Goal: Information Seeking & Learning: Compare options

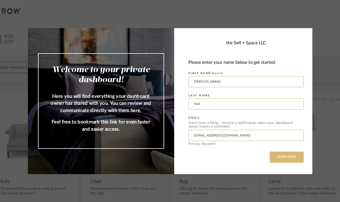
click at [290, 157] on button "CONTINUE" at bounding box center [287, 157] width 34 height 11
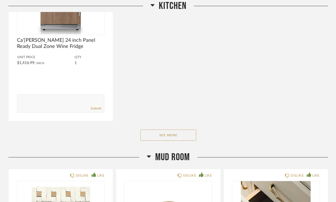
scroll to position [334, 0]
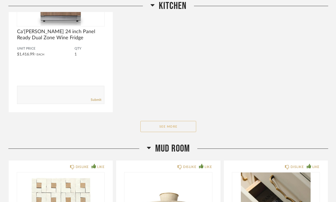
click at [172, 129] on button "See More" at bounding box center [168, 126] width 56 height 11
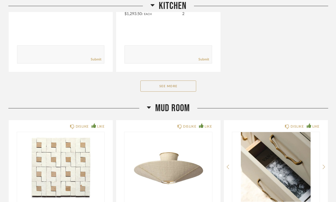
scroll to position [1238, 0]
click at [167, 88] on button "See More" at bounding box center [168, 85] width 56 height 11
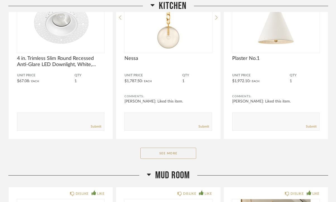
scroll to position [2045, 0]
click at [171, 153] on button "See More" at bounding box center [168, 153] width 56 height 11
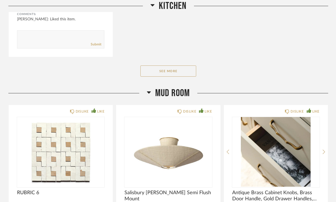
scroll to position [3167, 0]
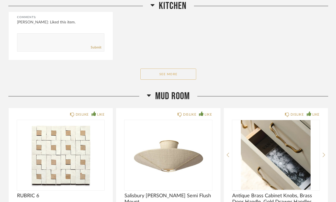
click at [162, 75] on button "See More" at bounding box center [168, 74] width 56 height 11
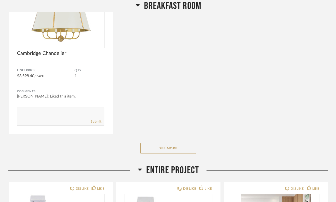
scroll to position [3853, 0]
click at [187, 146] on button "See More" at bounding box center [168, 147] width 56 height 11
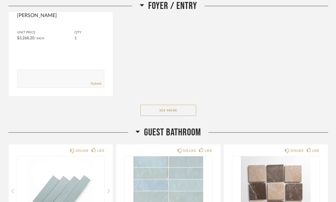
scroll to position [5355, 0]
click at [152, 114] on button "See More" at bounding box center [168, 110] width 56 height 11
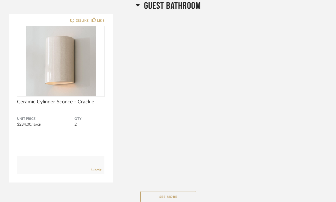
scroll to position [6005, 0]
click at [166, 200] on button "See More" at bounding box center [168, 196] width 56 height 11
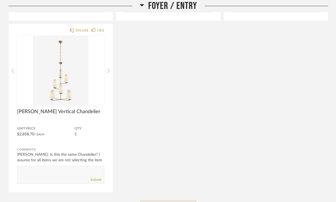
scroll to position [5612, 0]
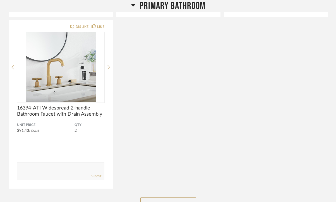
scroll to position [8678, 0]
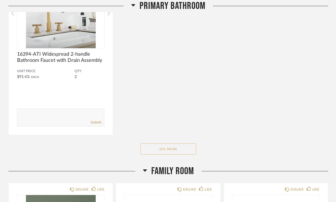
click at [178, 146] on button "See More" at bounding box center [168, 149] width 56 height 11
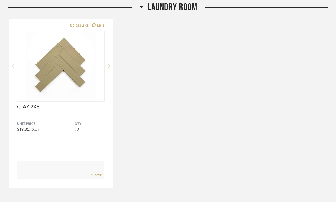
scroll to position [9900, 0]
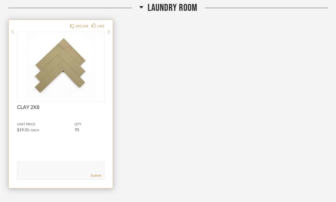
click at [0, 0] on img at bounding box center [0, 0] width 0 height 0
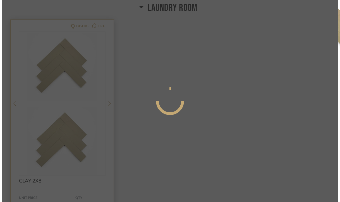
scroll to position [0, 0]
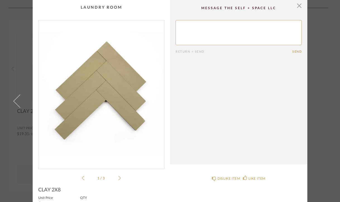
click at [118, 178] on icon at bounding box center [119, 178] width 3 height 5
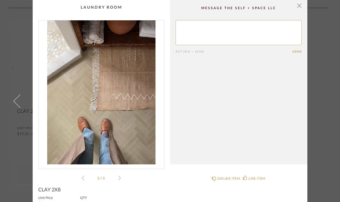
click at [118, 178] on icon at bounding box center [119, 178] width 3 height 5
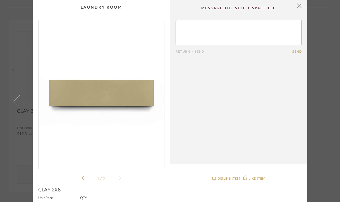
click at [82, 179] on icon at bounding box center [83, 178] width 3 height 5
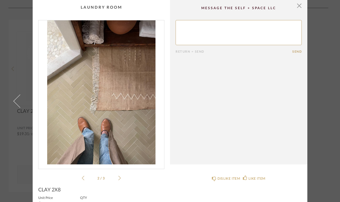
click at [82, 179] on icon at bounding box center [83, 178] width 3 height 5
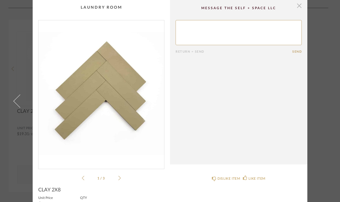
click at [297, 9] on span "button" at bounding box center [299, 5] width 11 height 11
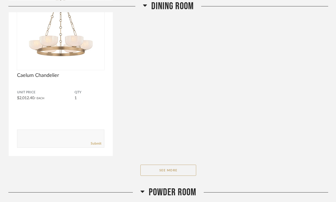
scroll to position [7878, 0]
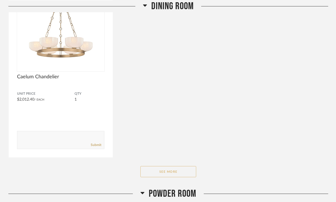
click at [179, 170] on button "See More" at bounding box center [168, 171] width 56 height 11
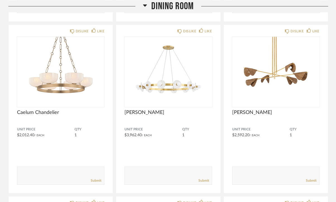
scroll to position [7795, 0]
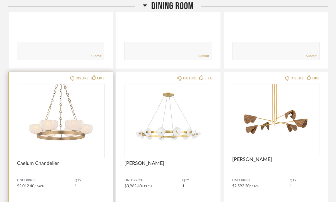
click at [0, 0] on img at bounding box center [0, 0] width 0 height 0
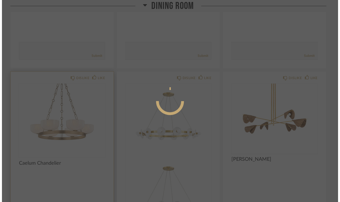
scroll to position [0, 0]
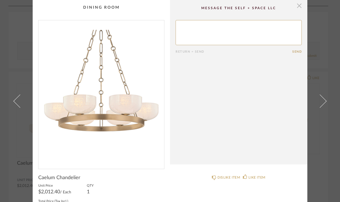
click at [298, 7] on span "button" at bounding box center [299, 5] width 11 height 11
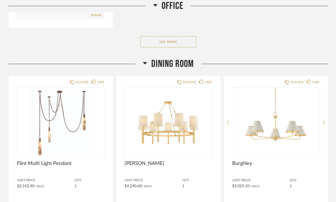
scroll to position [7618, 0]
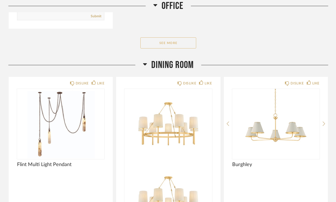
click at [168, 41] on button "See More" at bounding box center [168, 42] width 56 height 11
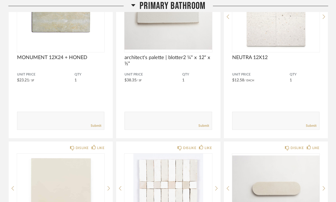
scroll to position [10246, 0]
